Goal: Task Accomplishment & Management: Manage account settings

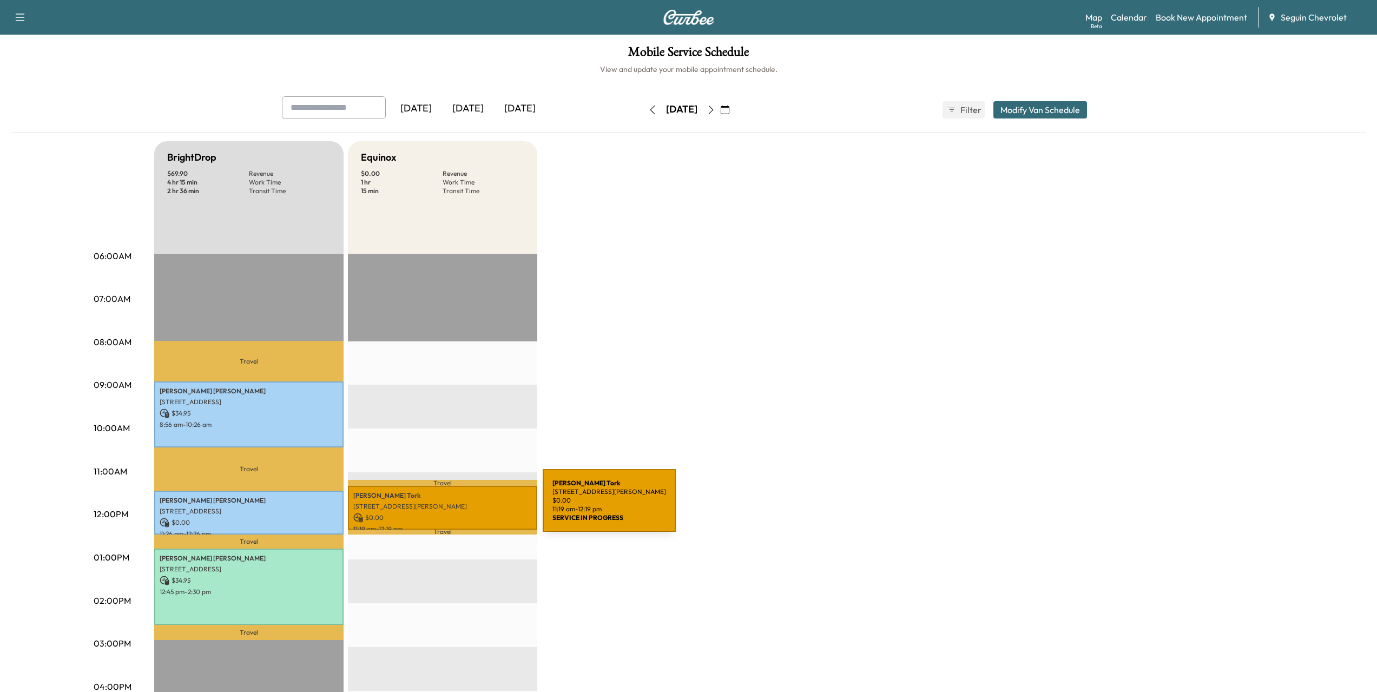
click at [461, 507] on p "[STREET_ADDRESS][PERSON_NAME]" at bounding box center [442, 506] width 179 height 9
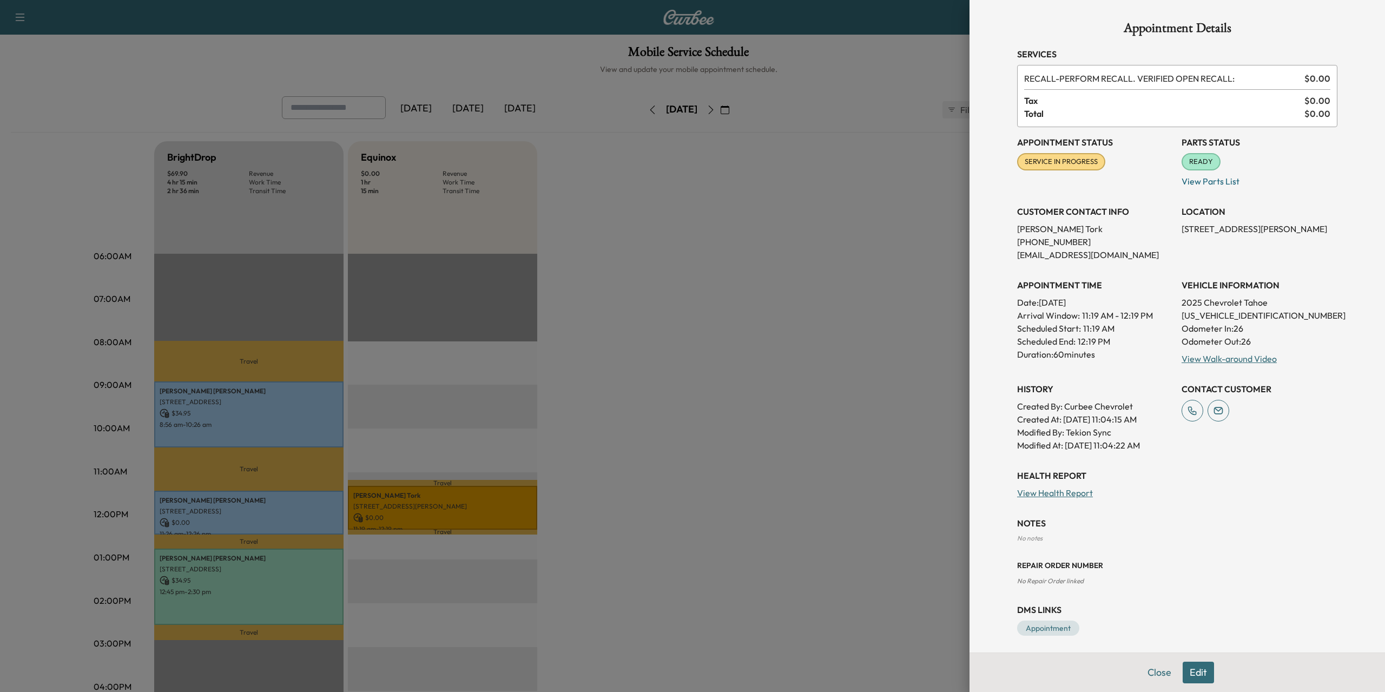
click at [832, 214] on div at bounding box center [692, 346] width 1385 height 692
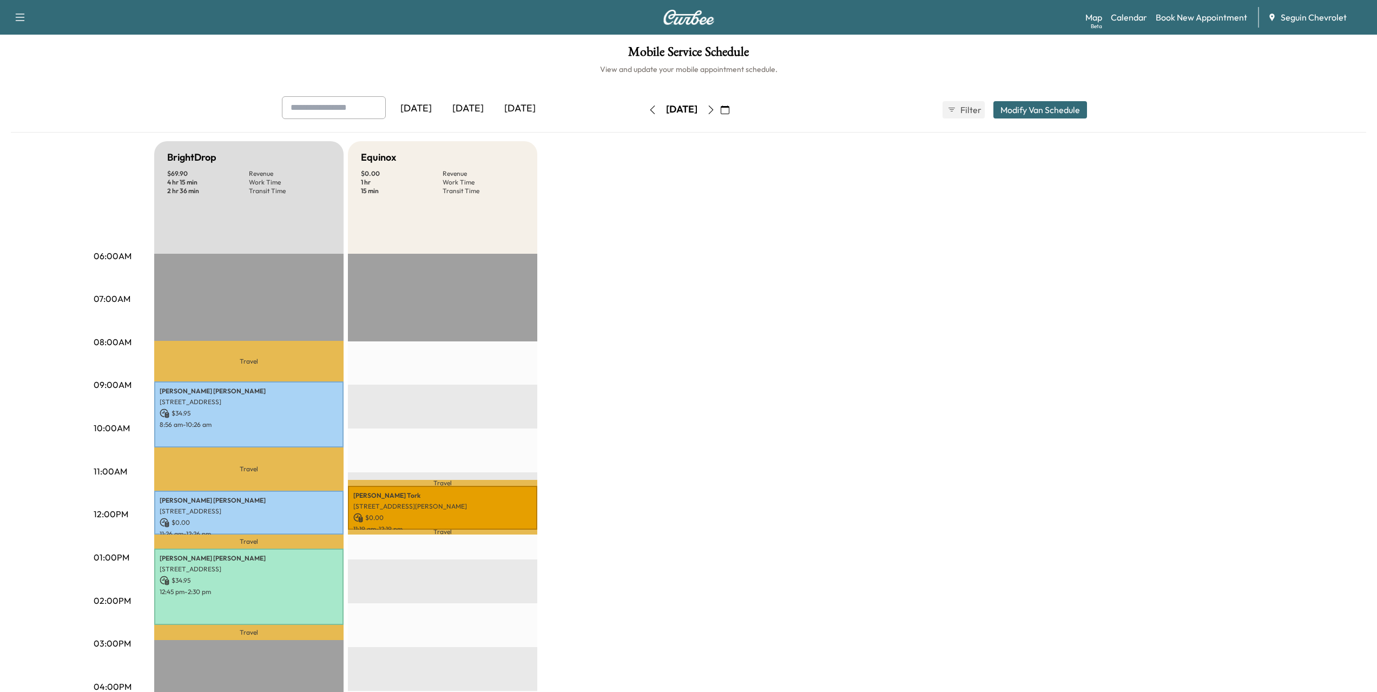
click at [697, 107] on div "[DATE]" at bounding box center [681, 110] width 31 height 14
click at [729, 109] on icon "button" at bounding box center [725, 109] width 9 height 9
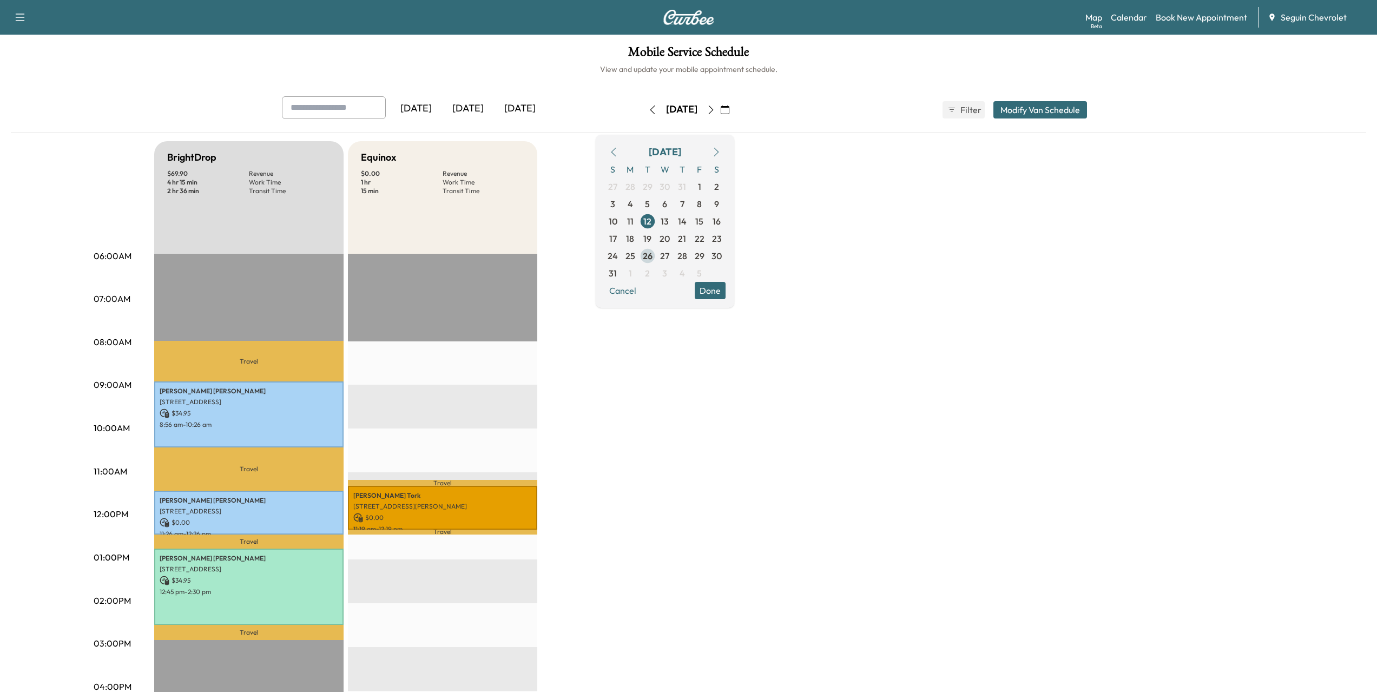
click at [652, 254] on span "26" at bounding box center [648, 255] width 10 height 13
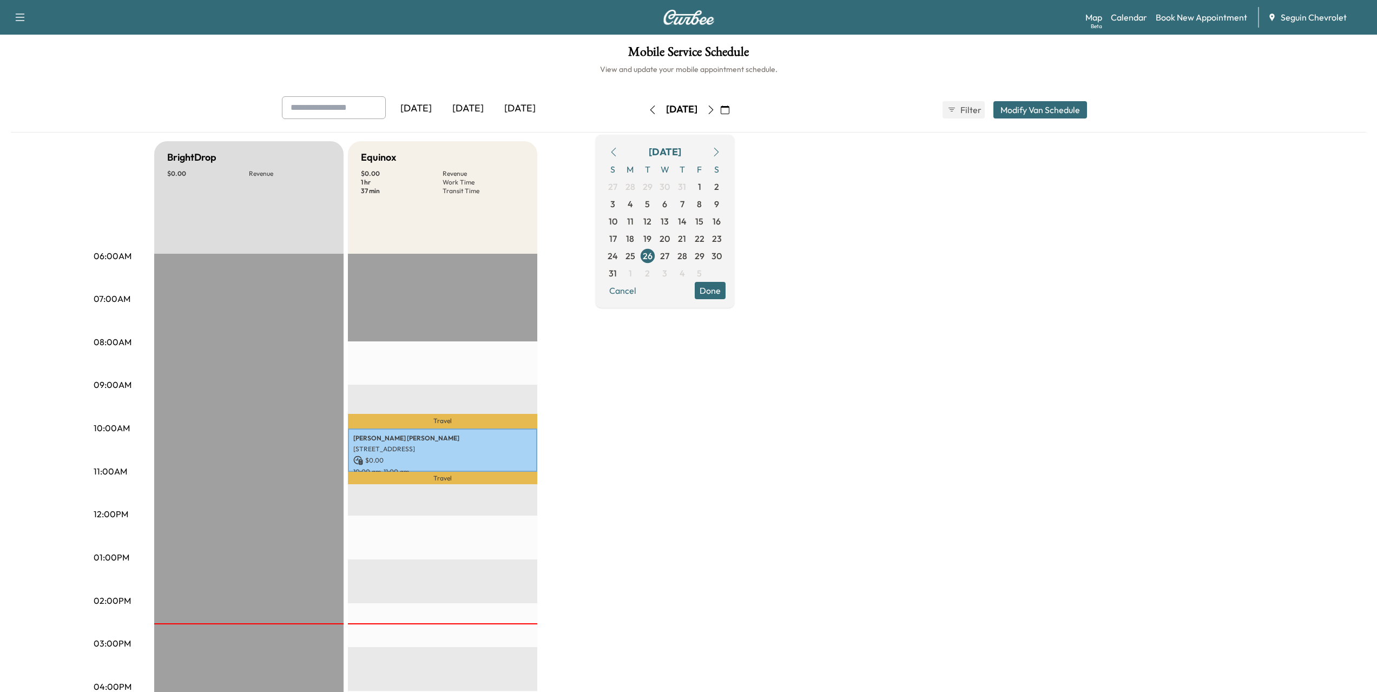
click at [725, 289] on button "Done" at bounding box center [710, 290] width 31 height 17
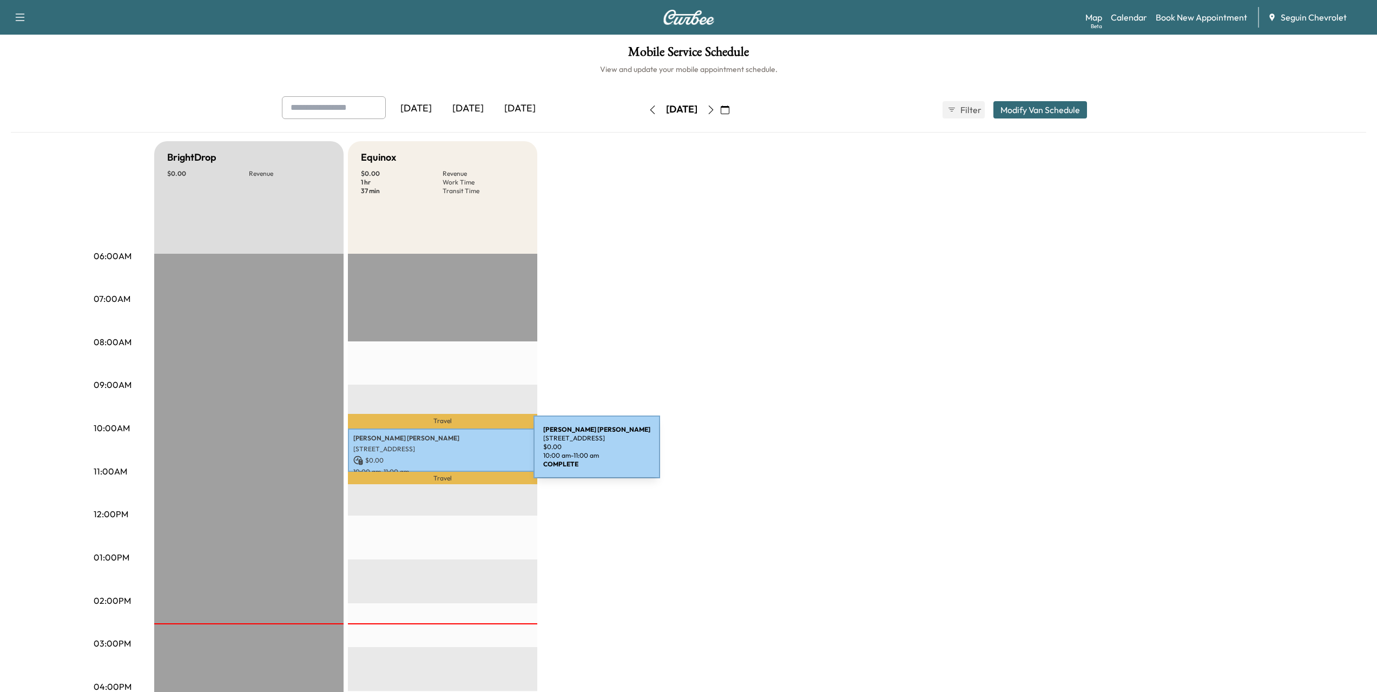
click at [452, 455] on p "$ 0.00" at bounding box center [442, 460] width 179 height 10
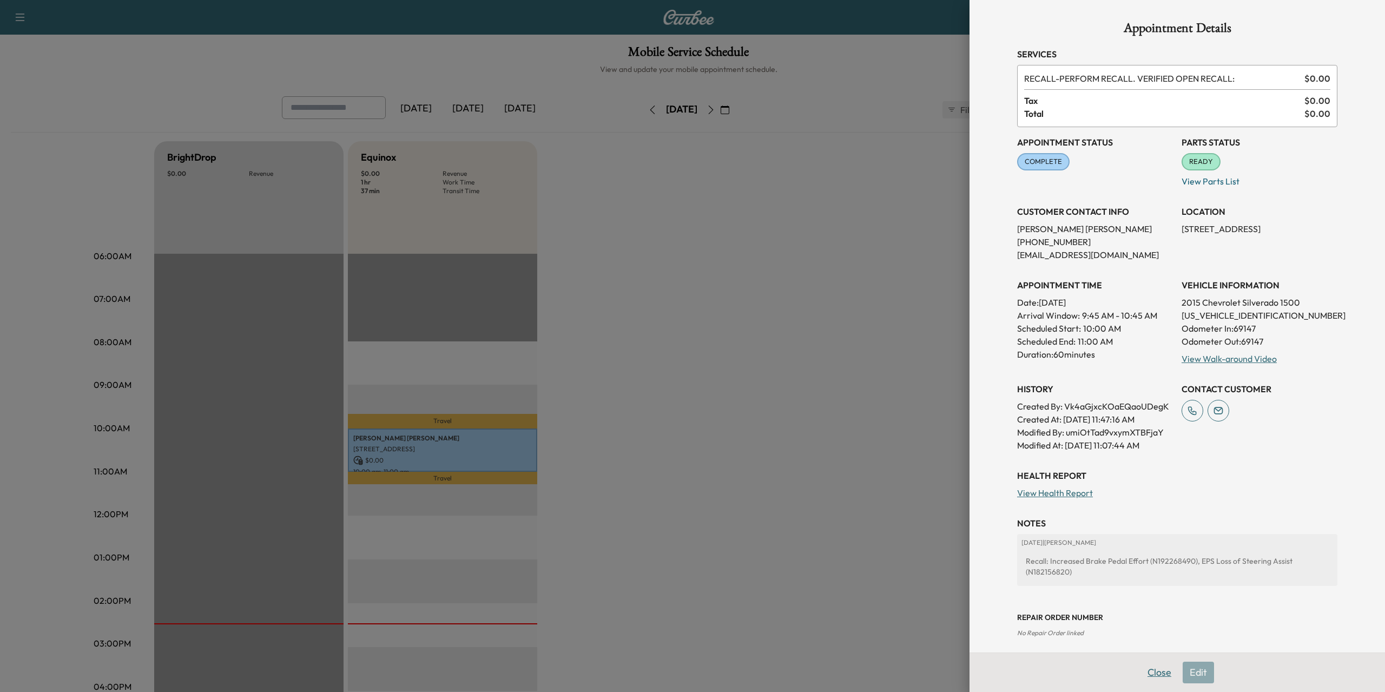
click at [1156, 669] on button "Close" at bounding box center [1159, 673] width 38 height 22
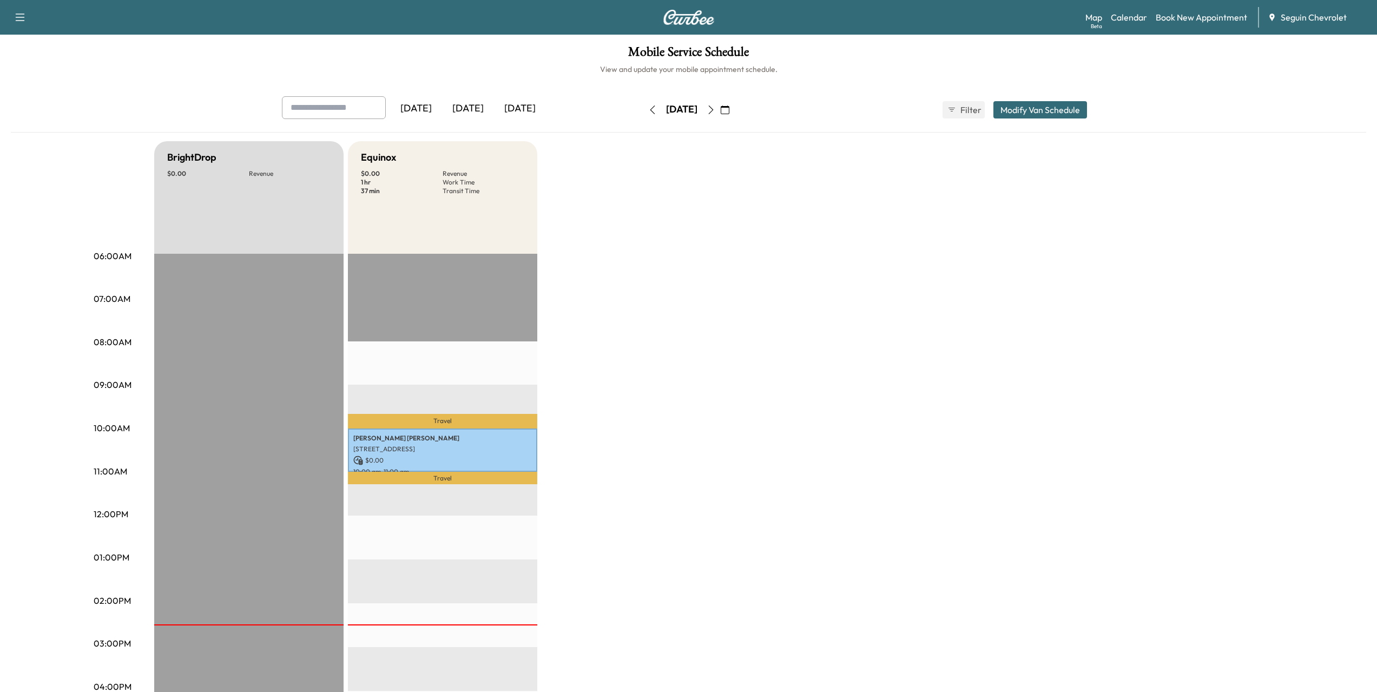
click at [16, 12] on icon "button" at bounding box center [20, 17] width 13 height 13
click at [315, 105] on input "text" at bounding box center [334, 107] width 104 height 23
click at [886, 263] on div "BrightDrop $ 0.00 Revenue EST Start Equinox $ 0.00 Revenue 1 hr Work Time 37 mi…" at bounding box center [718, 546] width 1129 height 811
click at [729, 105] on icon "button" at bounding box center [725, 109] width 9 height 9
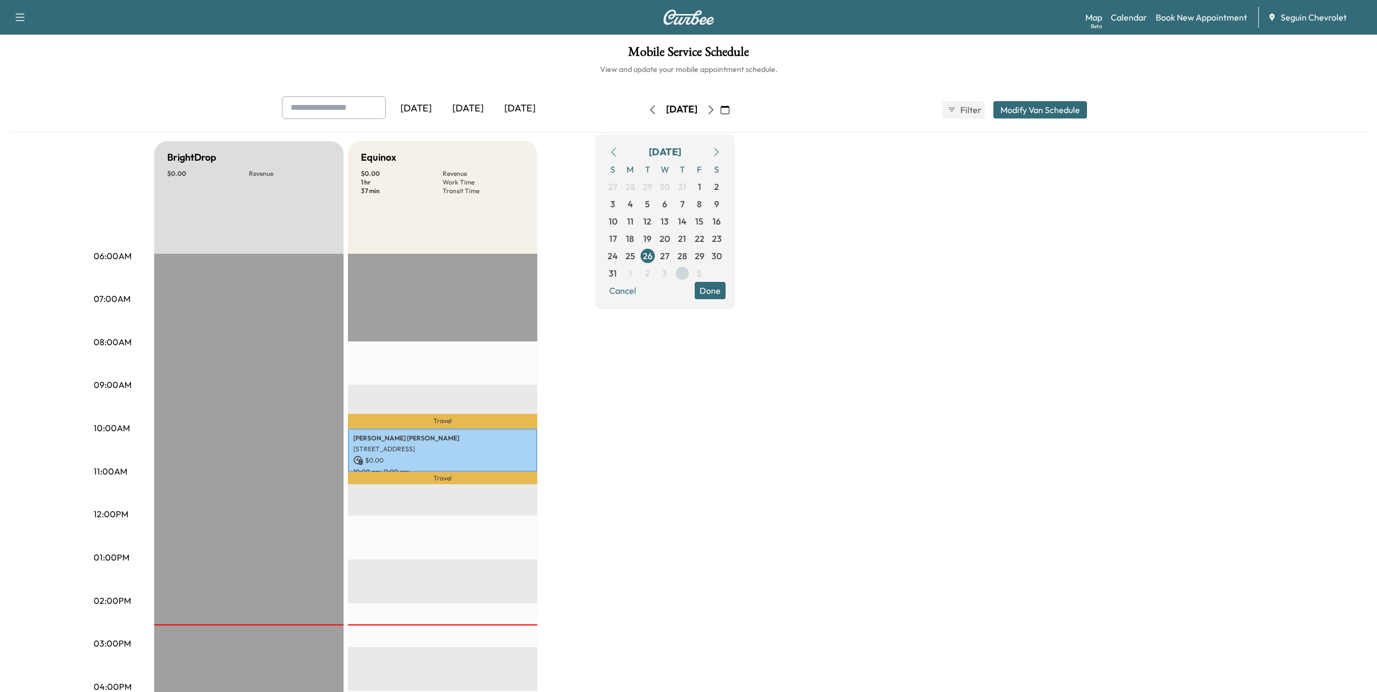
click at [685, 271] on span "4" at bounding box center [681, 273] width 5 height 13
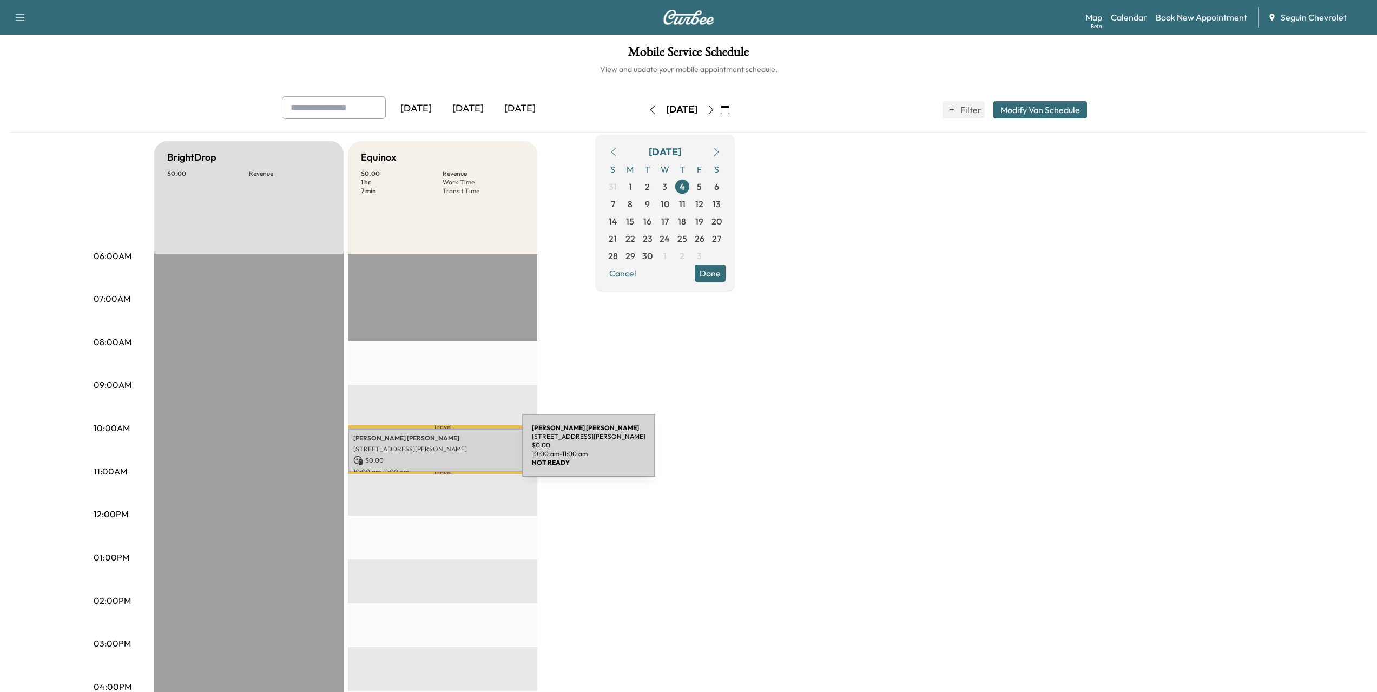
click at [441, 452] on div "[PERSON_NAME] [STREET_ADDRESS][PERSON_NAME] $ 0.00 10:00 am - 11:00 am" at bounding box center [442, 450] width 189 height 44
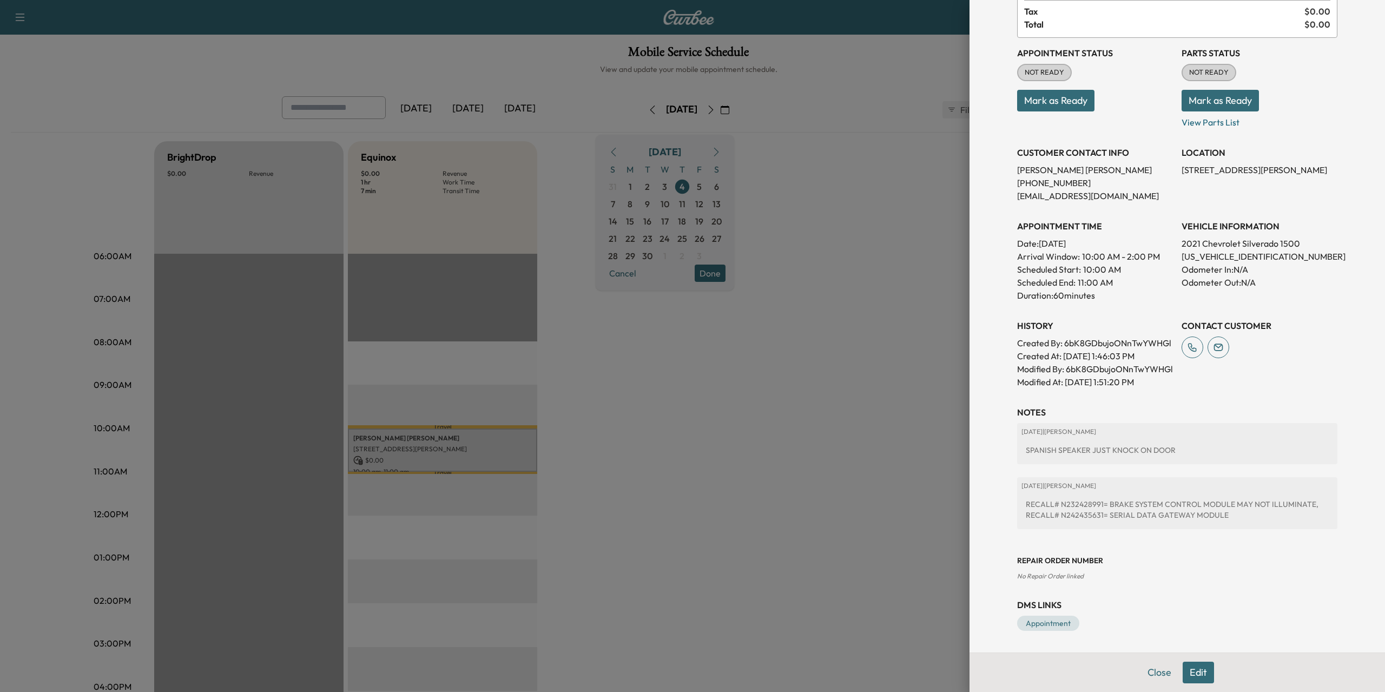
scroll to position [115, 0]
click at [1188, 669] on button "Edit" at bounding box center [1197, 673] width 31 height 22
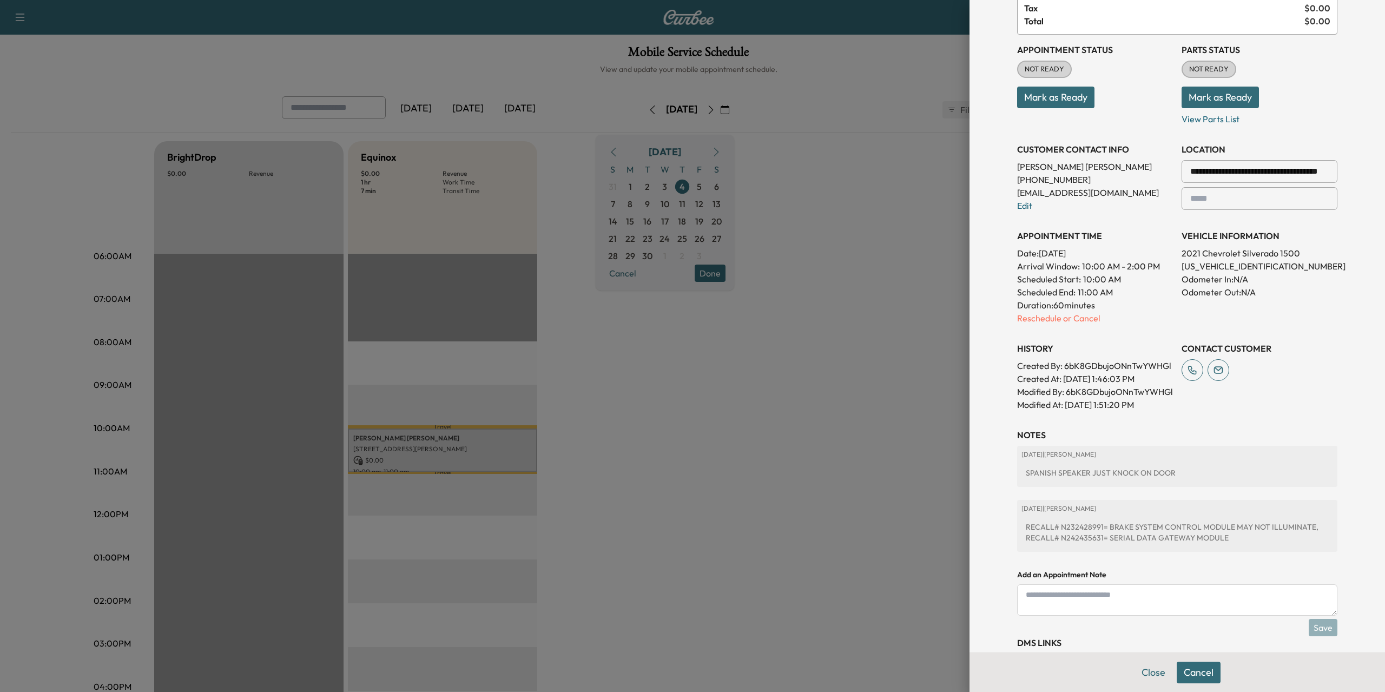
scroll to position [138, 0]
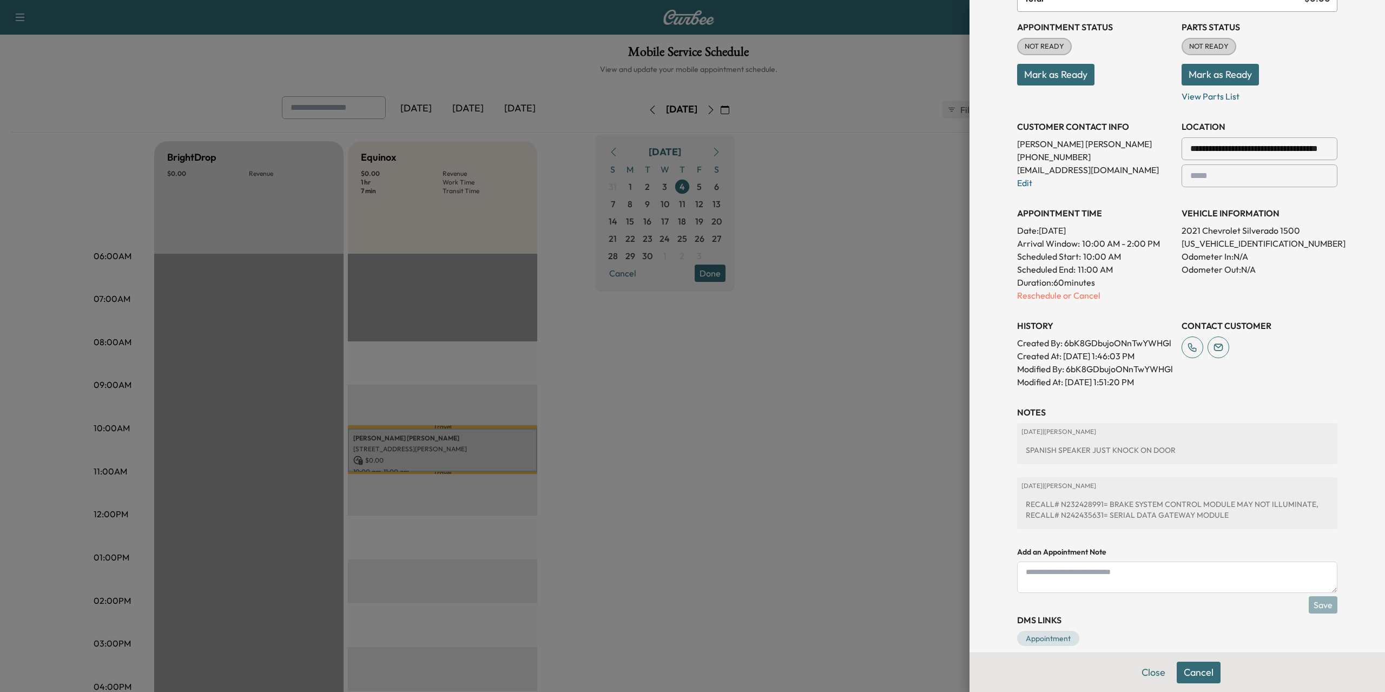
click at [1209, 247] on p "[US_VEHICLE_IDENTIFICATION_NUMBER]" at bounding box center [1259, 243] width 156 height 13
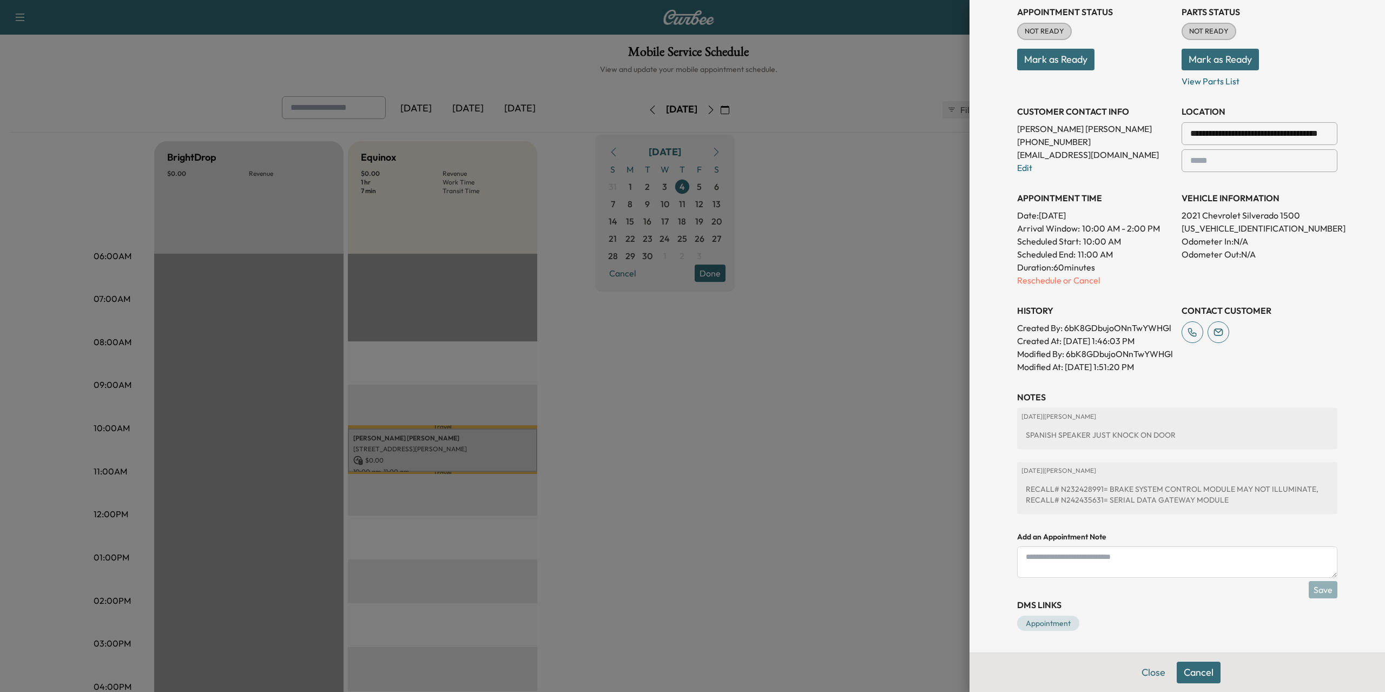
scroll to position [179, 0]
click at [887, 308] on div at bounding box center [692, 346] width 1385 height 692
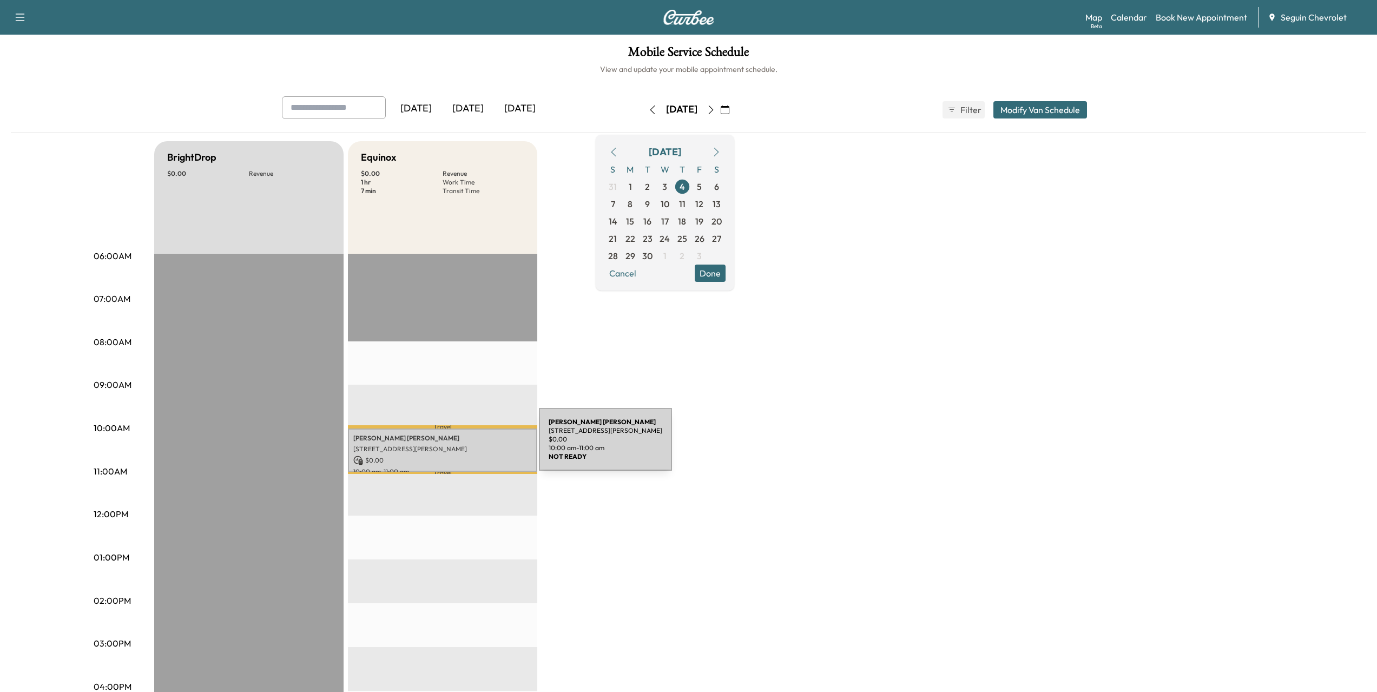
click at [458, 446] on p "[STREET_ADDRESS][PERSON_NAME]" at bounding box center [442, 449] width 179 height 9
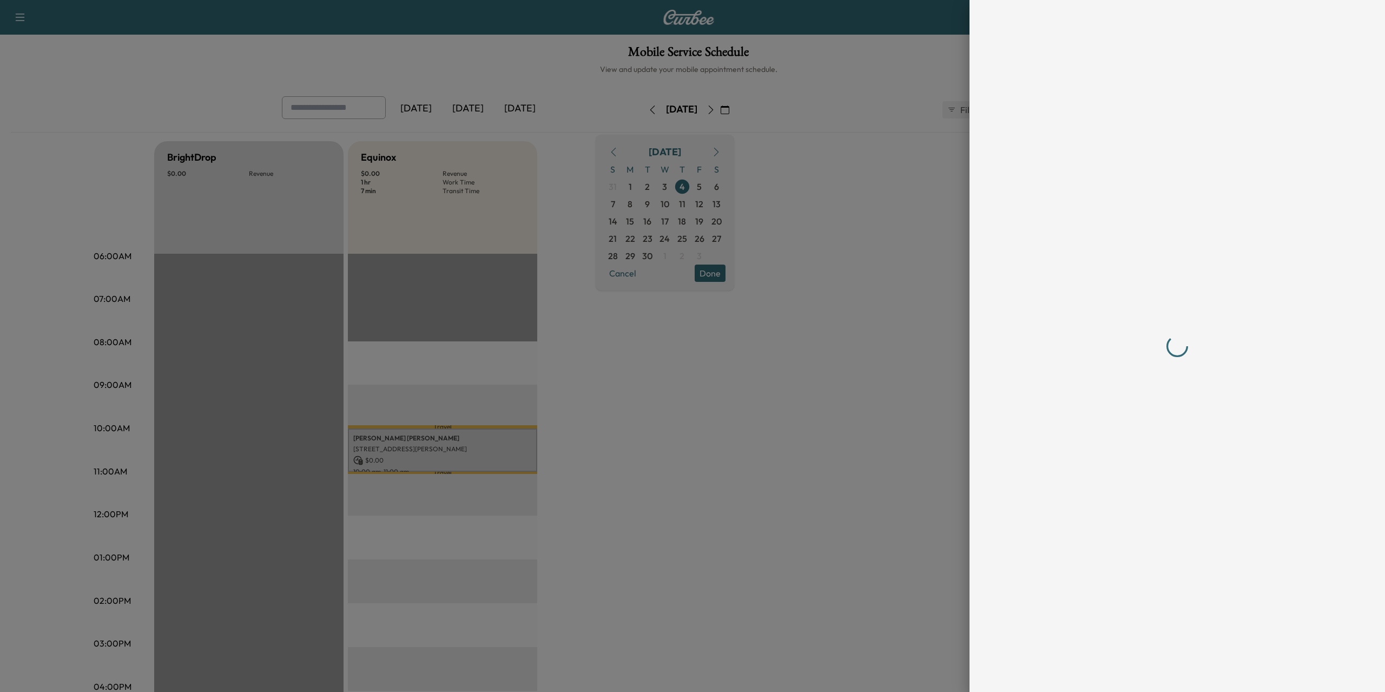
click at [458, 446] on div at bounding box center [692, 346] width 1385 height 692
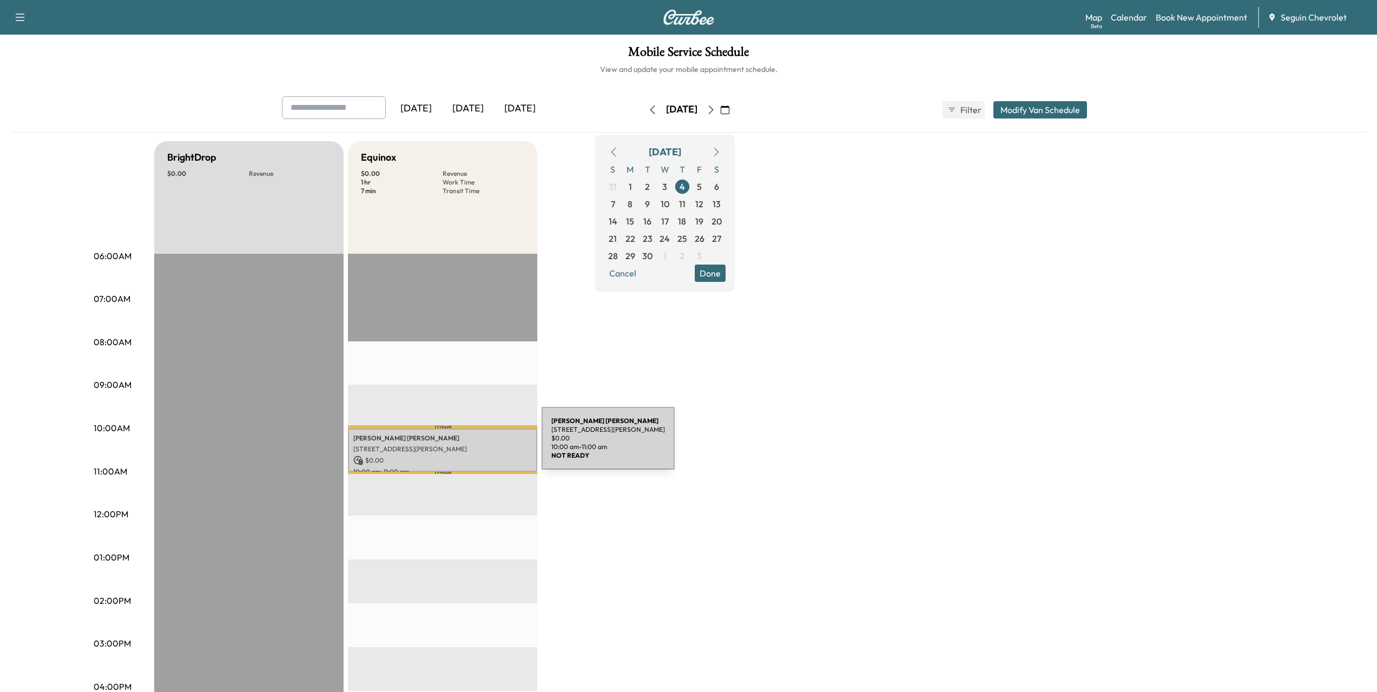
click at [460, 445] on p "[STREET_ADDRESS][PERSON_NAME]" at bounding box center [442, 449] width 179 height 9
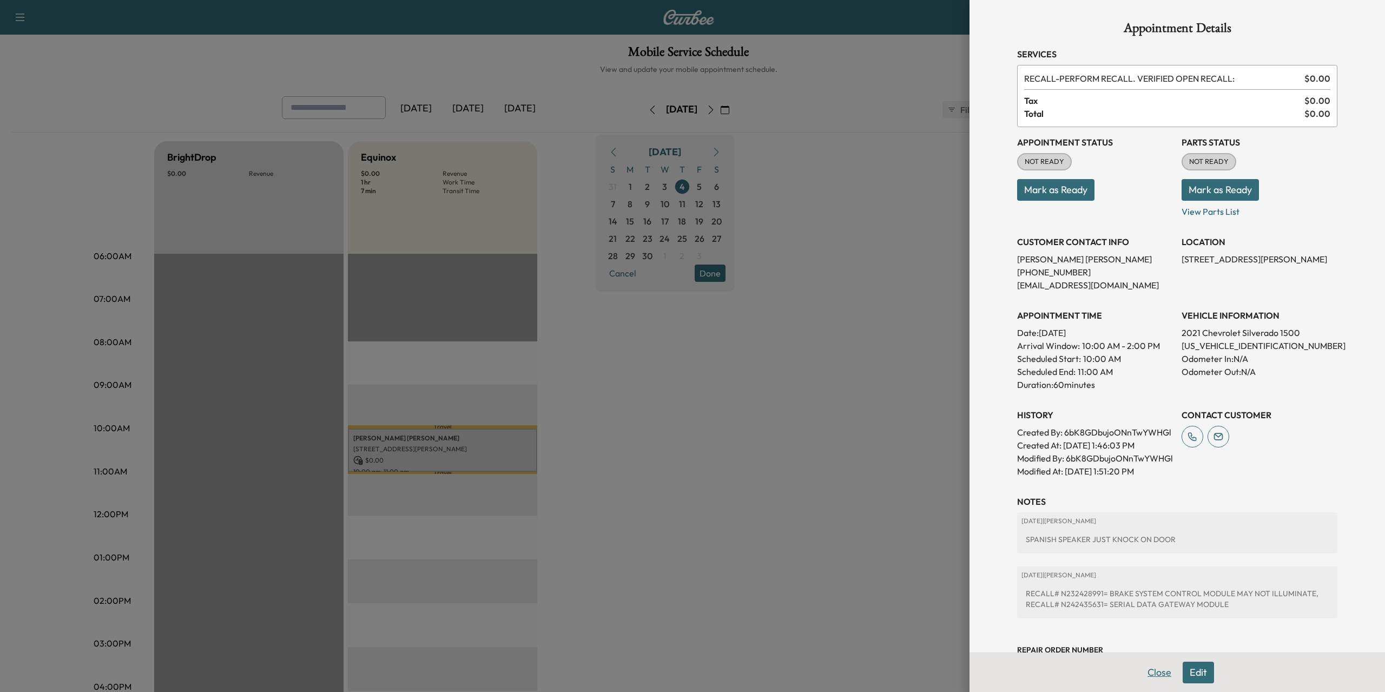
click at [1148, 676] on button "Close" at bounding box center [1159, 673] width 38 height 22
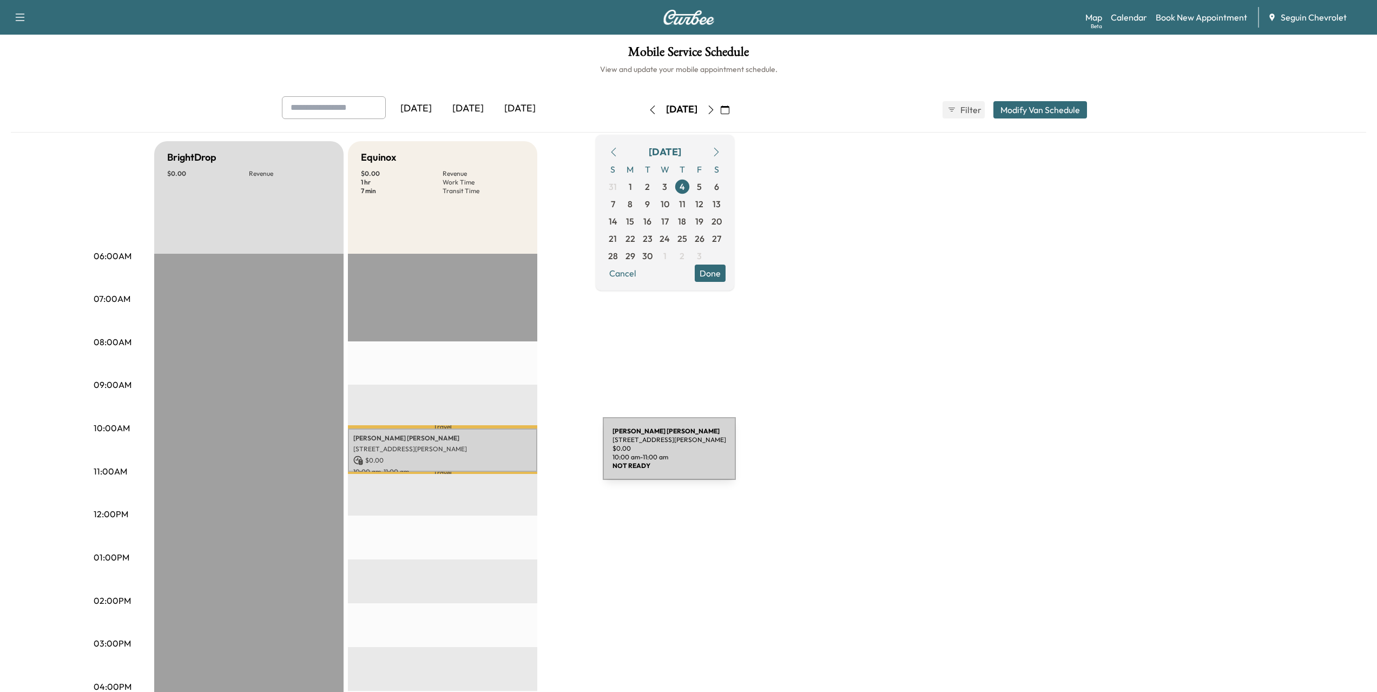
click at [521, 455] on p "$ 0.00" at bounding box center [442, 460] width 179 height 10
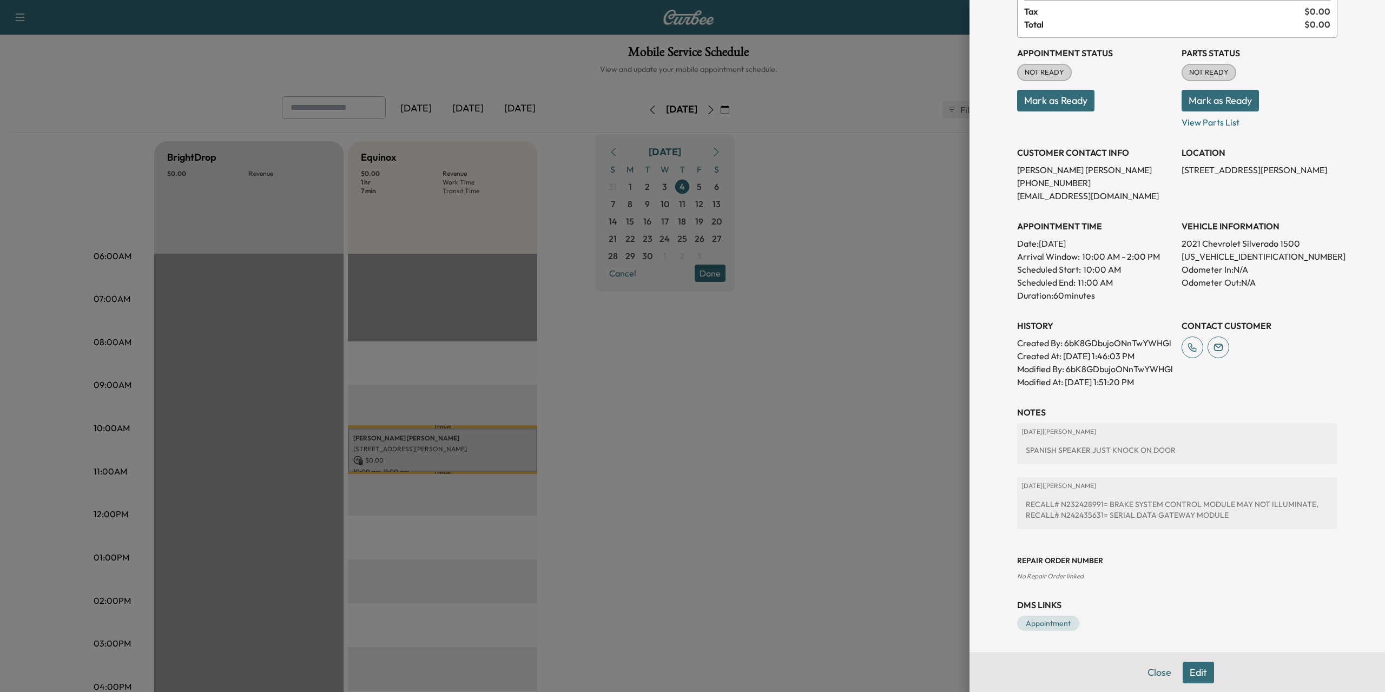
scroll to position [115, 0]
click at [1053, 623] on link "Appointment" at bounding box center [1048, 623] width 62 height 15
click at [664, 451] on div at bounding box center [692, 346] width 1385 height 692
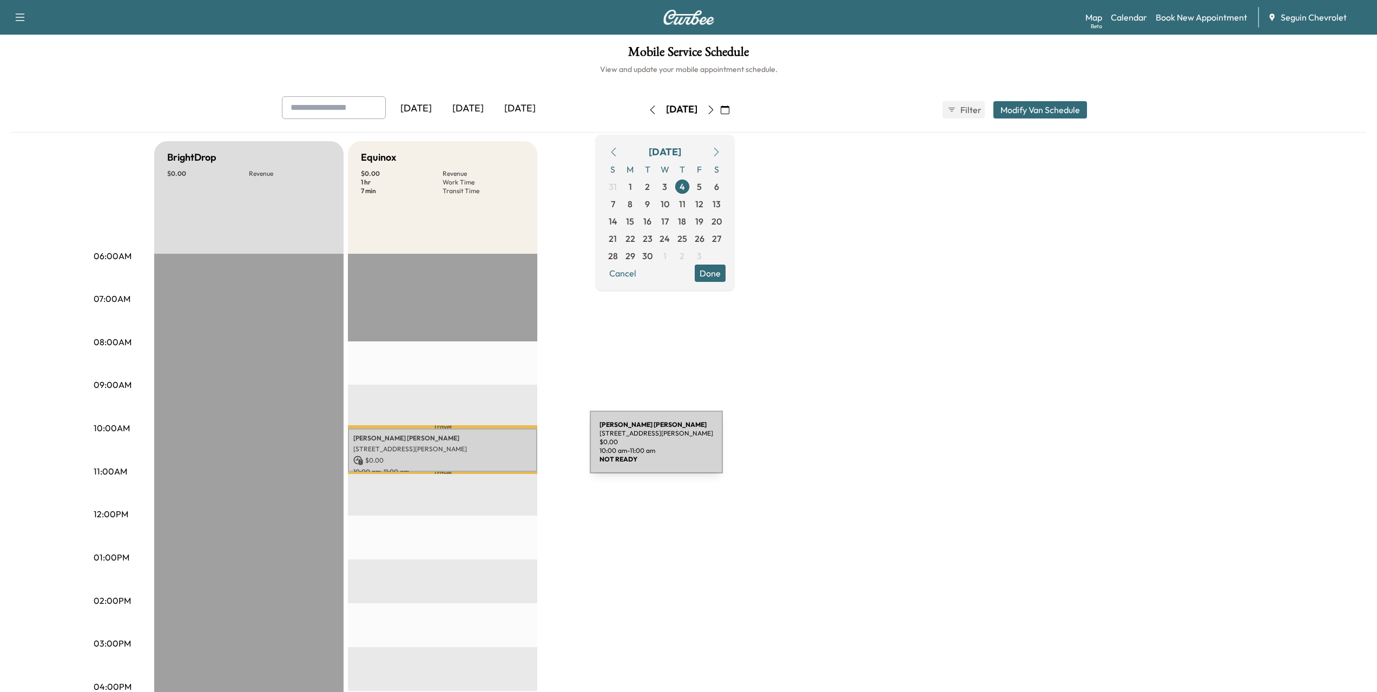
click at [508, 448] on p "[STREET_ADDRESS][PERSON_NAME]" at bounding box center [442, 449] width 179 height 9
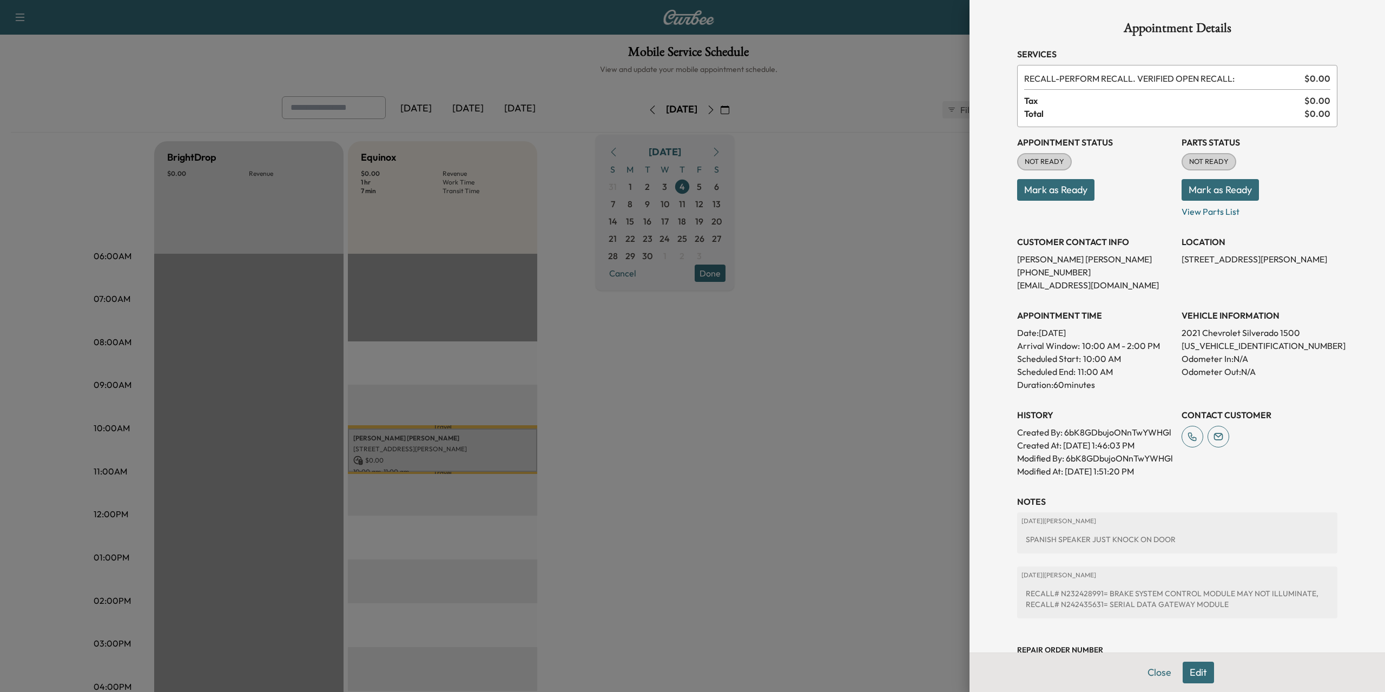
click at [1182, 670] on button "Edit" at bounding box center [1197, 673] width 31 height 22
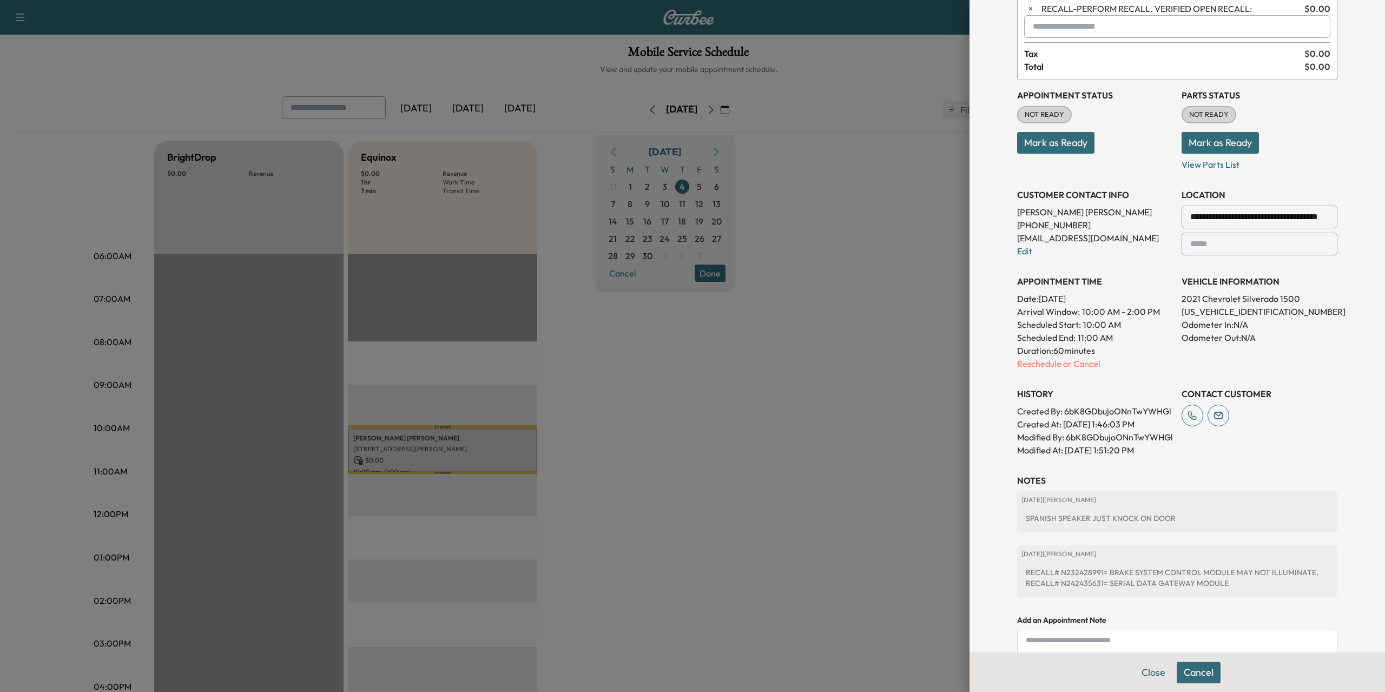
scroll to position [179, 0]
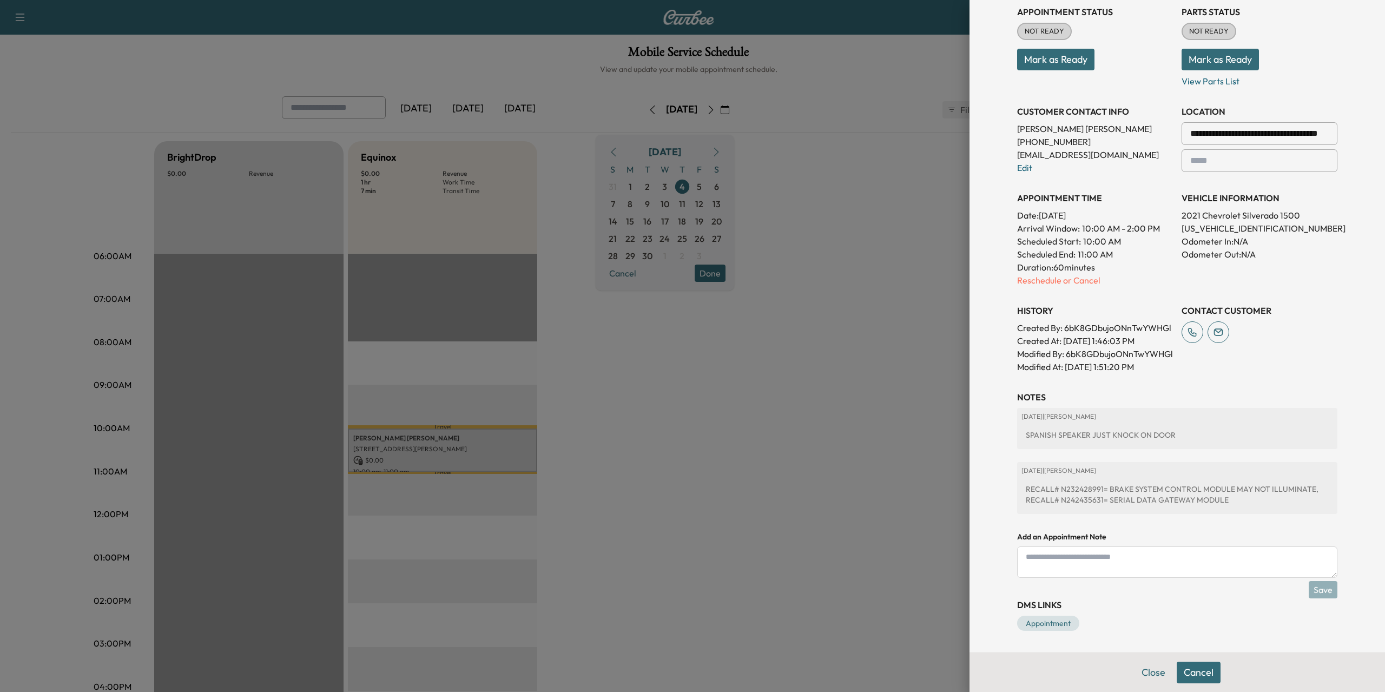
click at [816, 570] on div at bounding box center [692, 346] width 1385 height 692
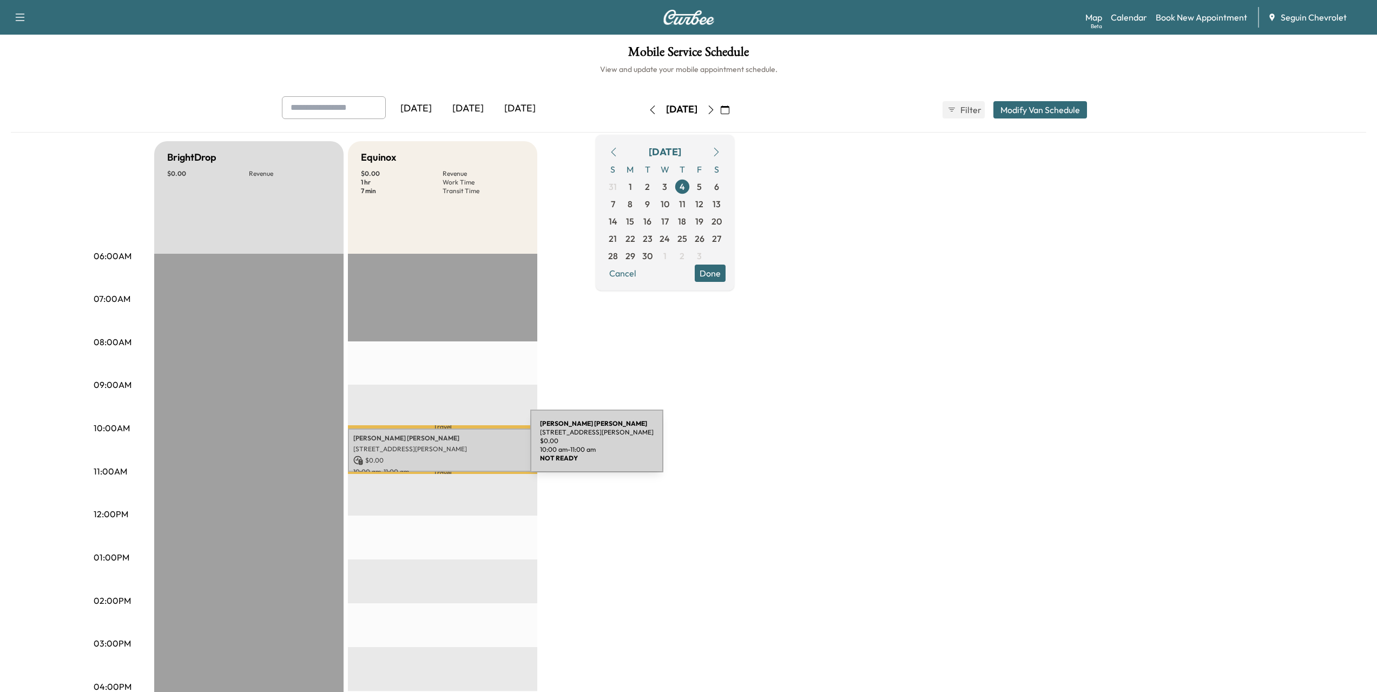
click at [458, 447] on p "[STREET_ADDRESS][PERSON_NAME]" at bounding box center [442, 449] width 179 height 9
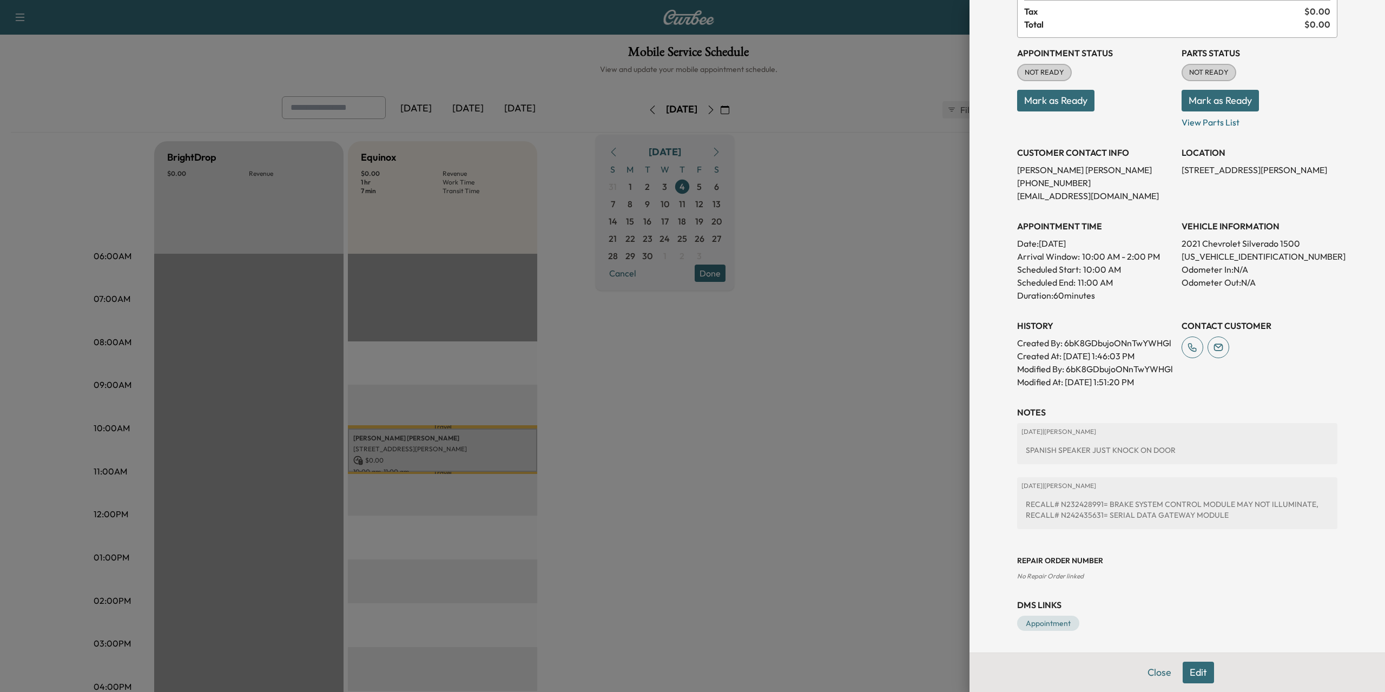
scroll to position [115, 0]
click at [1192, 664] on button "Edit" at bounding box center [1197, 673] width 31 height 22
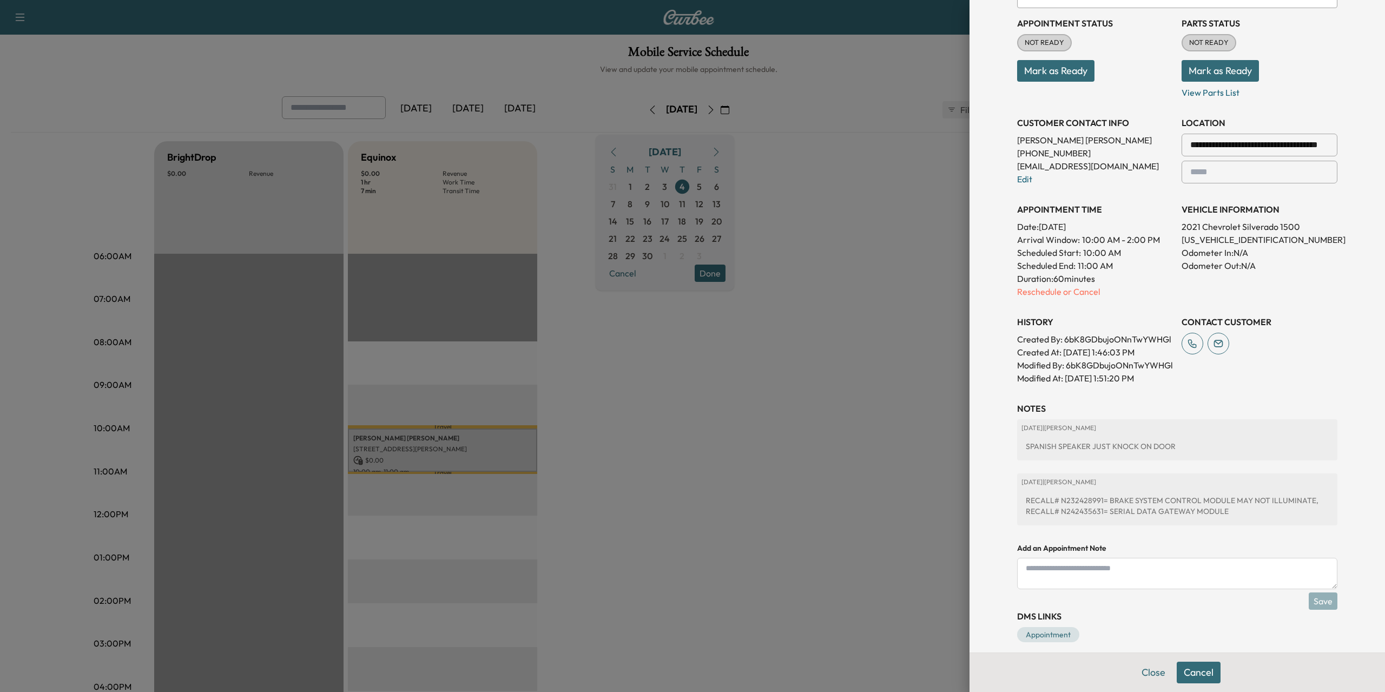
scroll to position [179, 0]
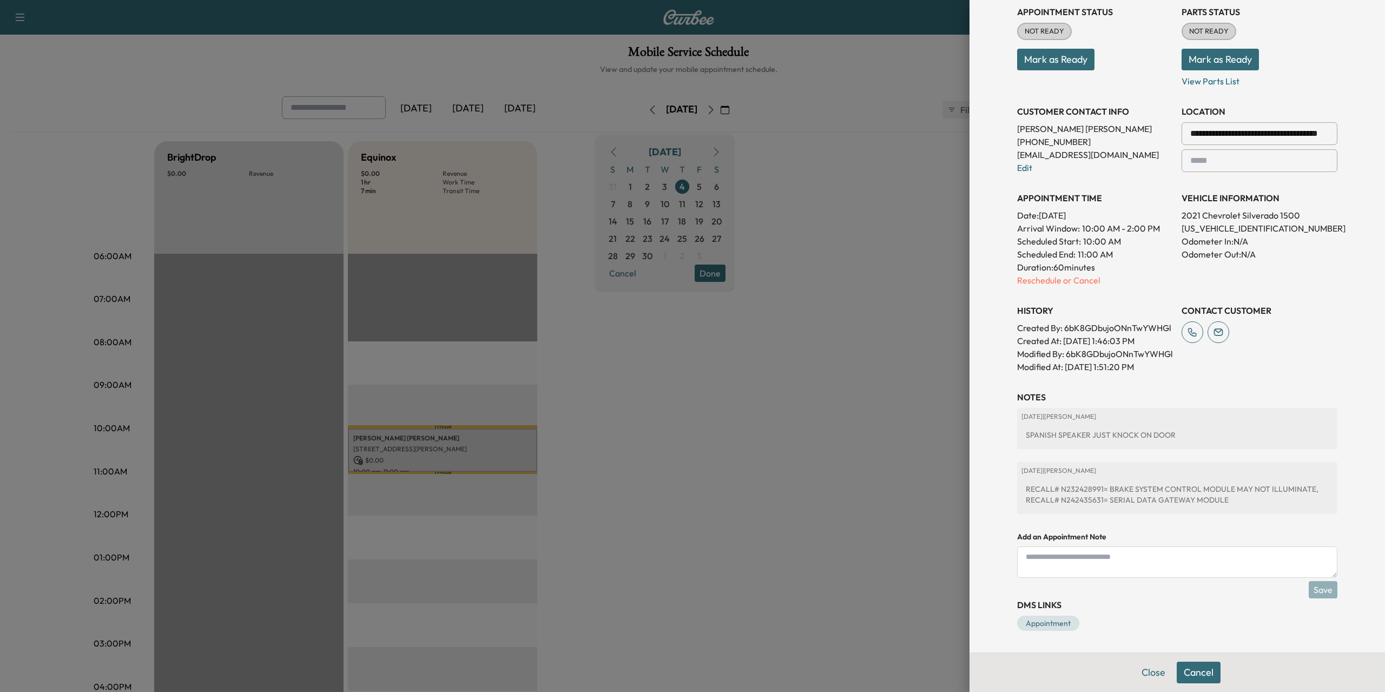
click at [1186, 667] on button "Cancel" at bounding box center [1198, 673] width 44 height 22
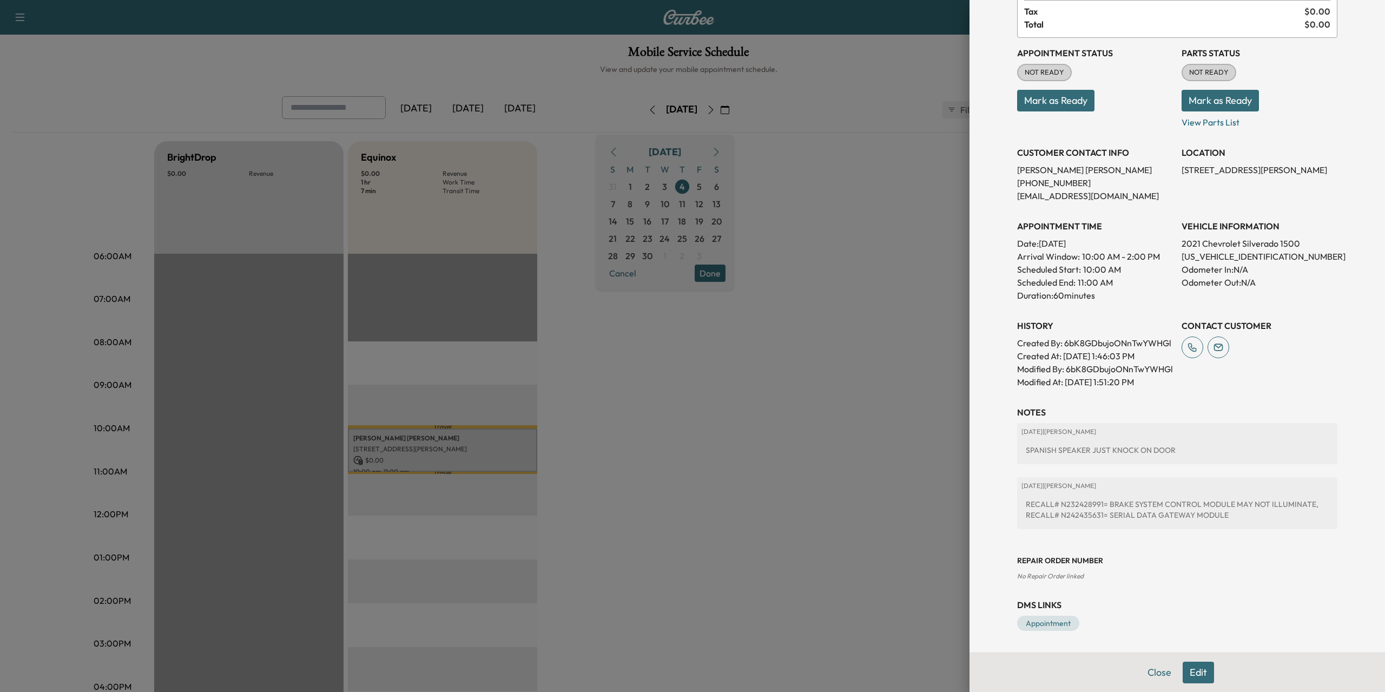
scroll to position [115, 0]
click at [1187, 672] on button "Edit" at bounding box center [1197, 673] width 31 height 22
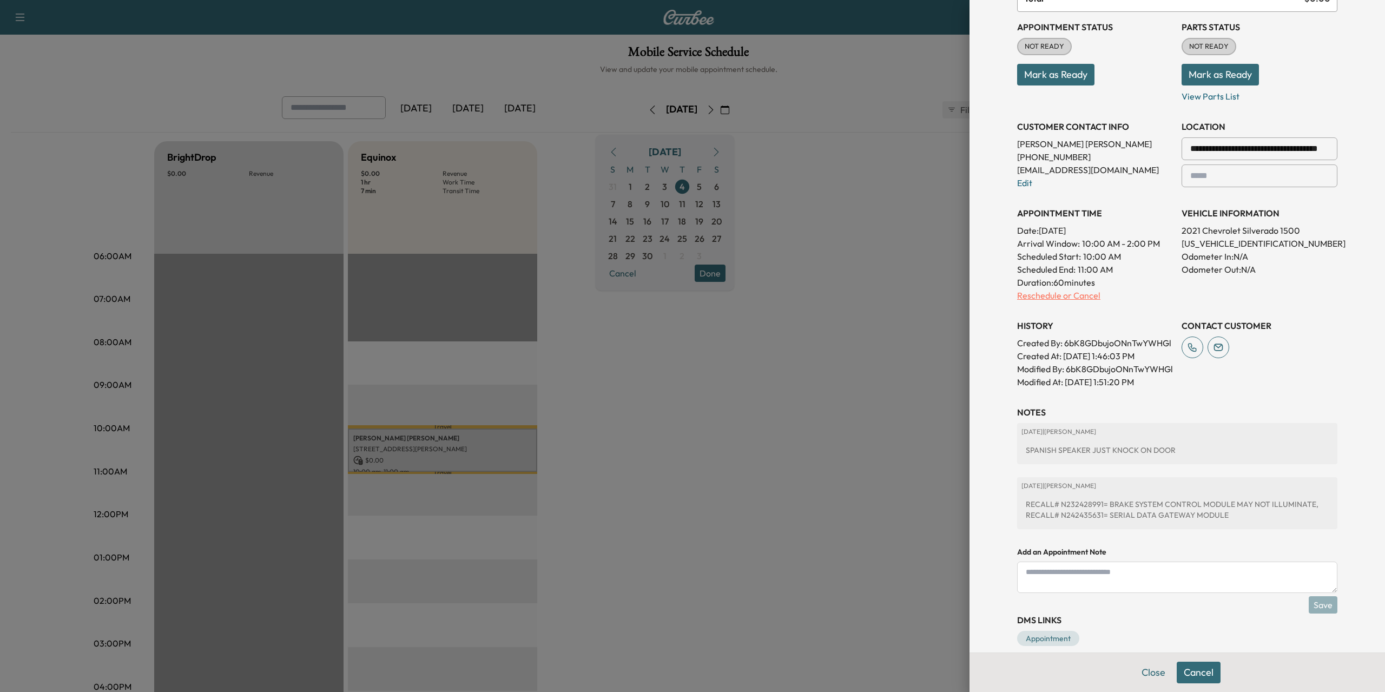
click at [1029, 291] on p "Reschedule or Cancel" at bounding box center [1095, 295] width 156 height 13
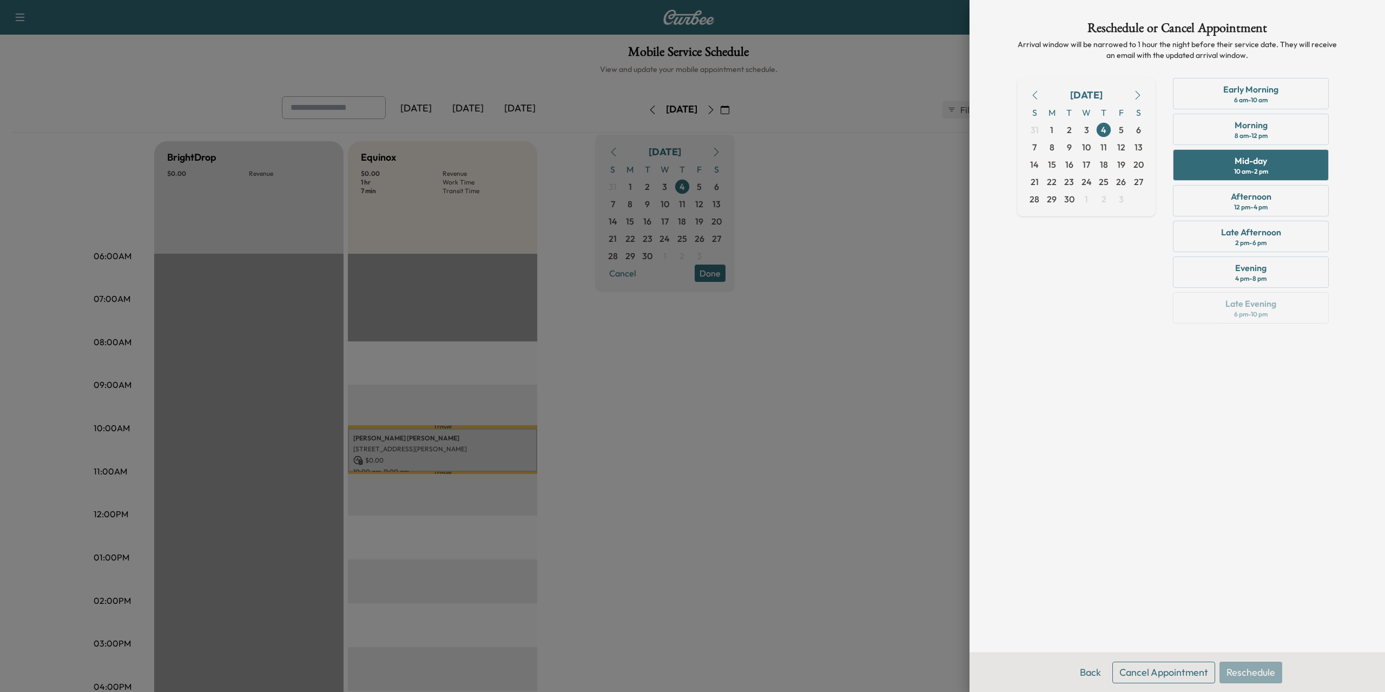
click at [1179, 672] on button "Cancel Appointment" at bounding box center [1163, 673] width 103 height 22
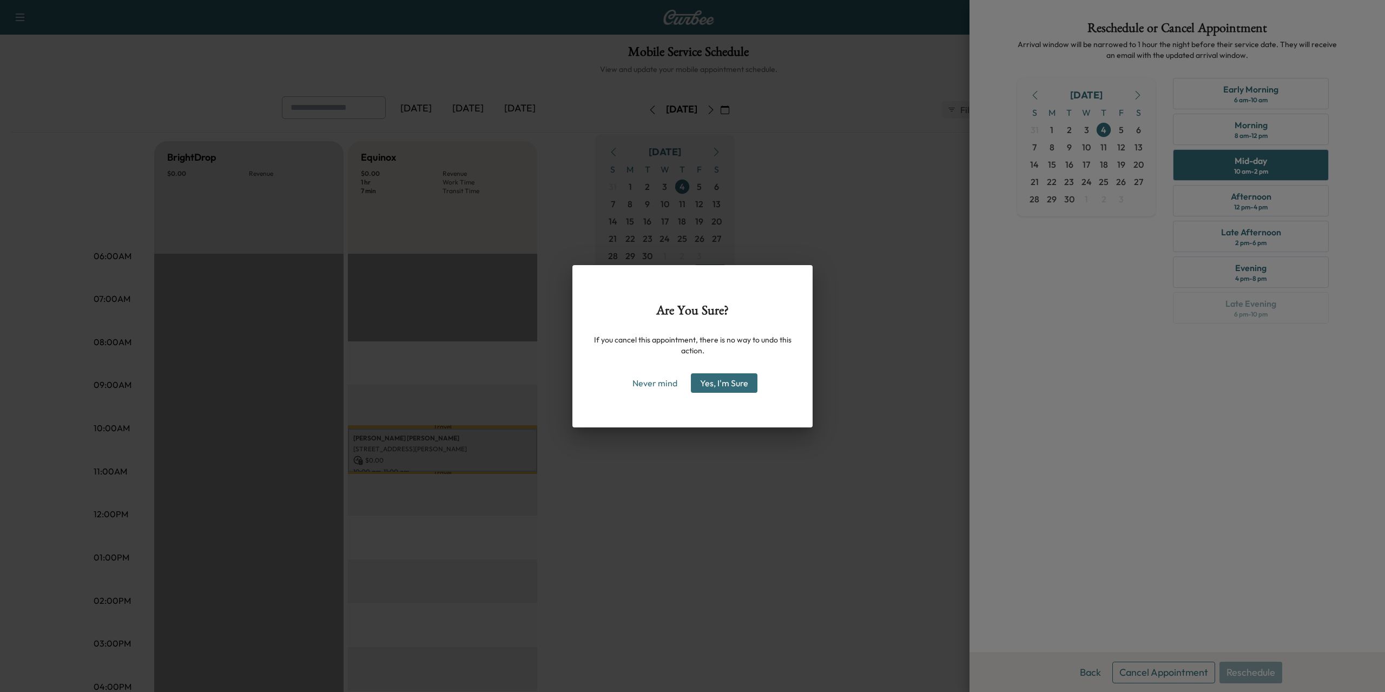
click at [725, 377] on button "Yes, I'm Sure" at bounding box center [724, 382] width 67 height 19
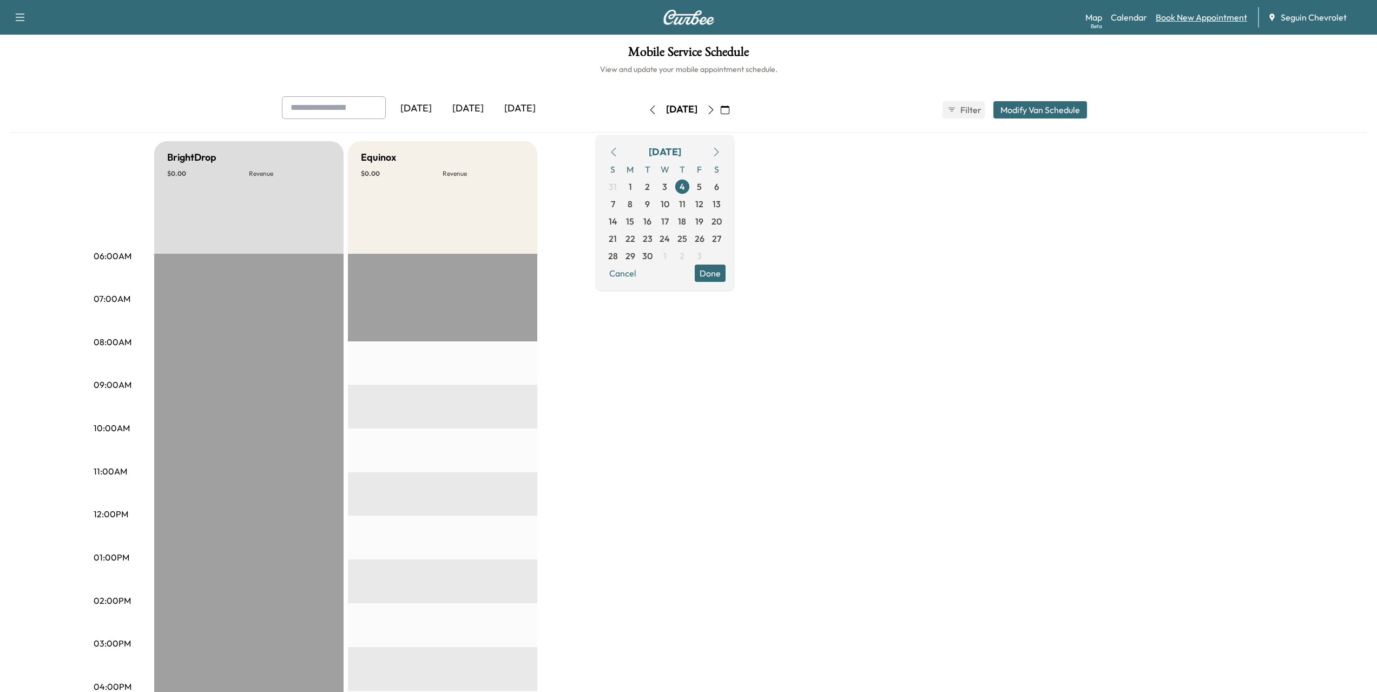
click at [1187, 17] on link "Book New Appointment" at bounding box center [1200, 17] width 91 height 13
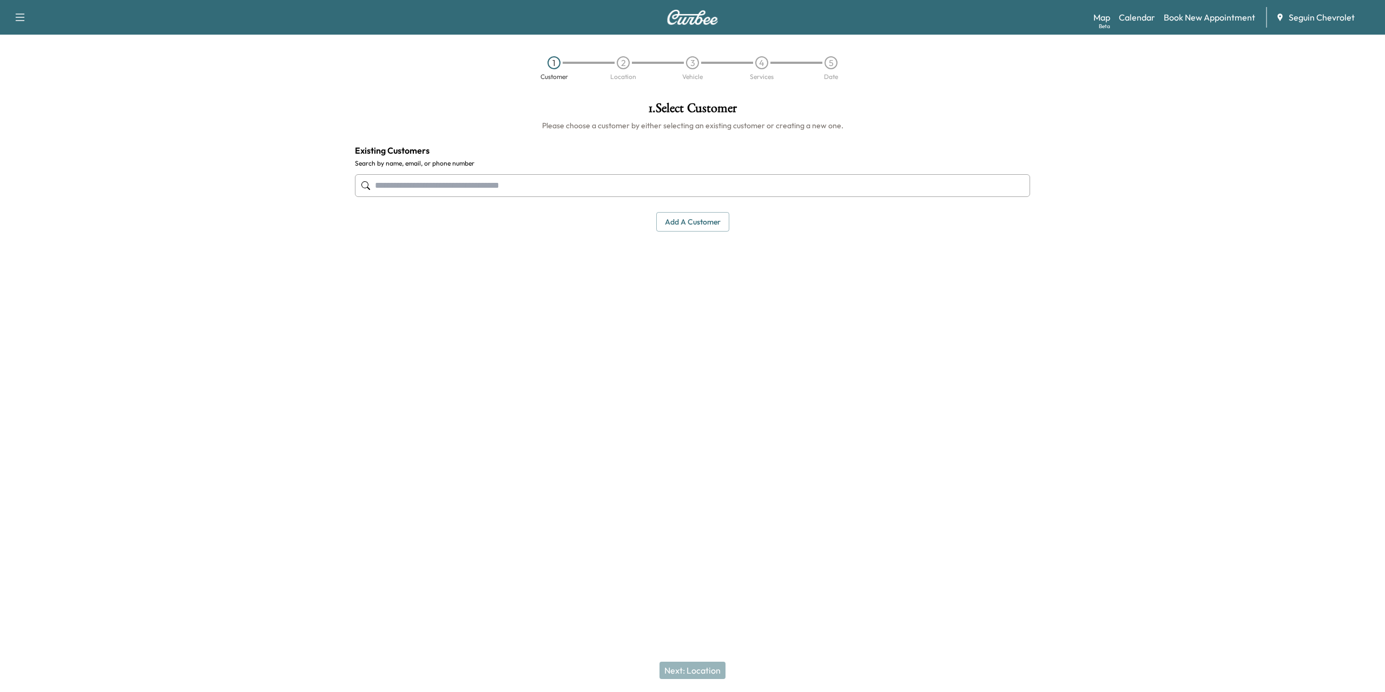
click at [483, 187] on input "text" at bounding box center [692, 185] width 675 height 23
type input "**********"
drag, startPoint x: 786, startPoint y: 399, endPoint x: 792, endPoint y: 400, distance: 6.0
click at [792, 400] on div "1 . Select Customer Please choose a customer by either selecting an existing cu…" at bounding box center [692, 266] width 692 height 346
